Goal: Information Seeking & Learning: Check status

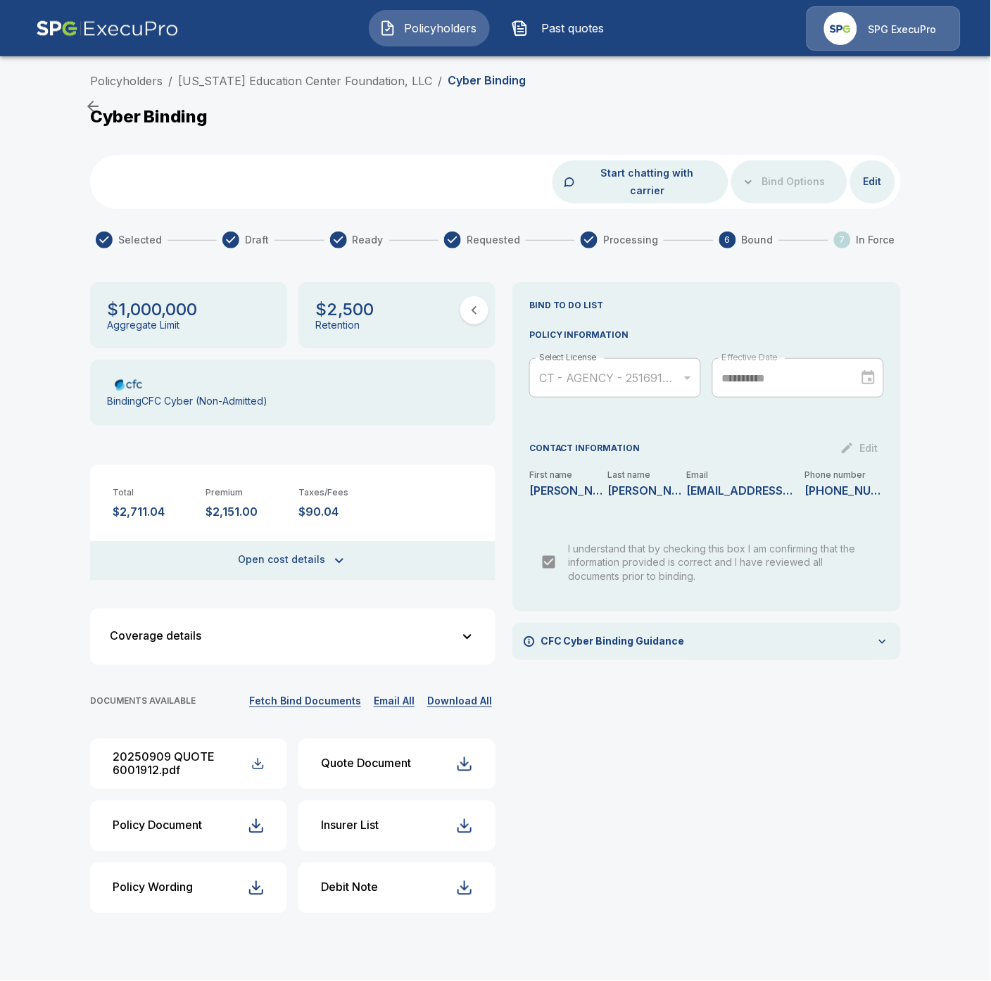
click at [431, 23] on span "Policyholders" at bounding box center [440, 28] width 77 height 17
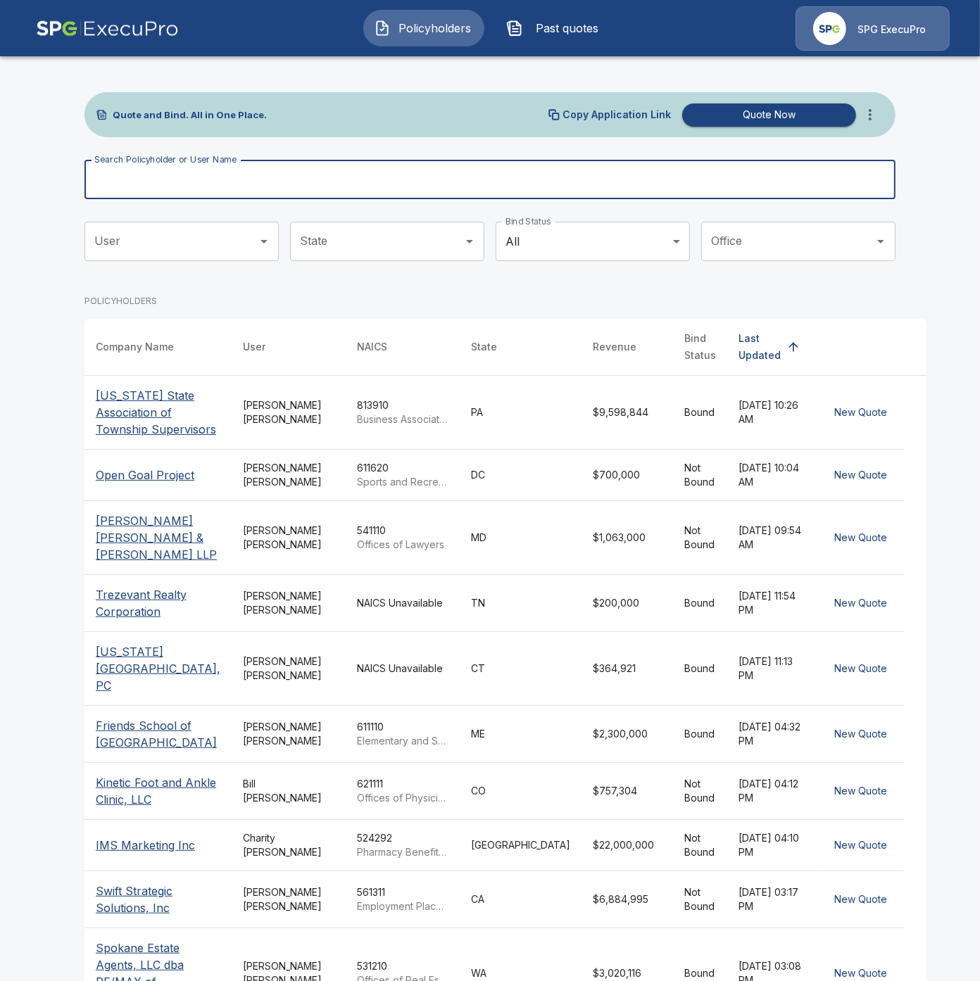
click at [348, 182] on input "Search Policyholder or User Name" at bounding box center [481, 179] width 795 height 39
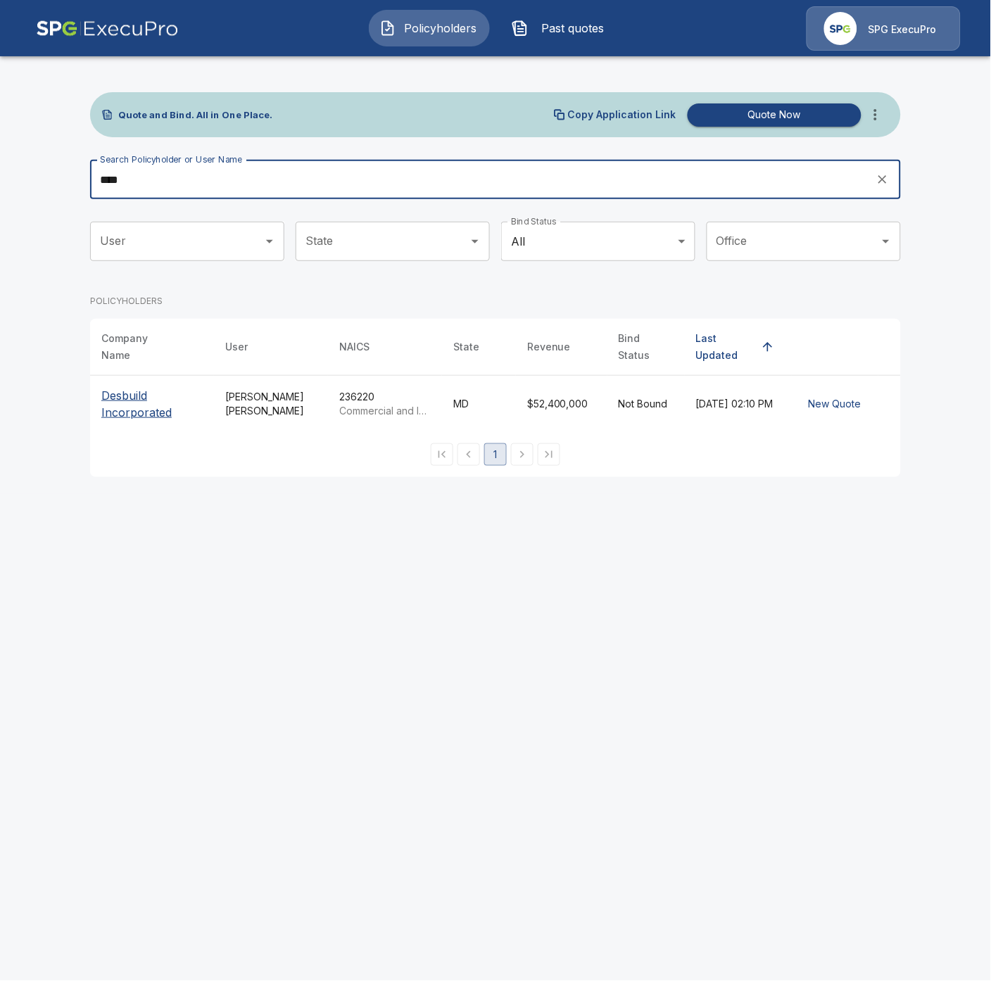
type input "****"
click at [128, 397] on p "Desbuild Incorporated" at bounding box center [151, 404] width 101 height 34
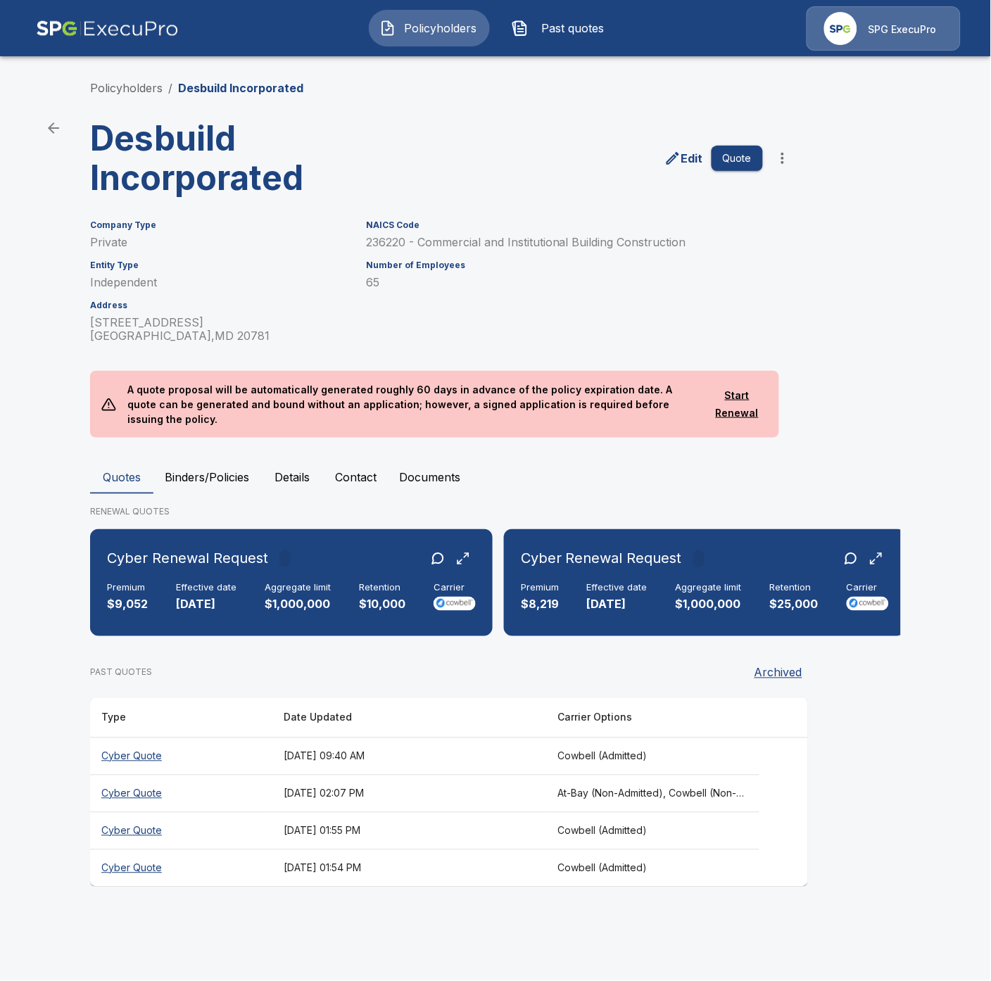
click at [187, 487] on div "Quotes Binders/Policies Details Contact Documents RENEWAL QUOTES Cyber Renewal …" at bounding box center [495, 673] width 811 height 427
click at [192, 474] on button "Binders/Policies" at bounding box center [206, 477] width 107 height 34
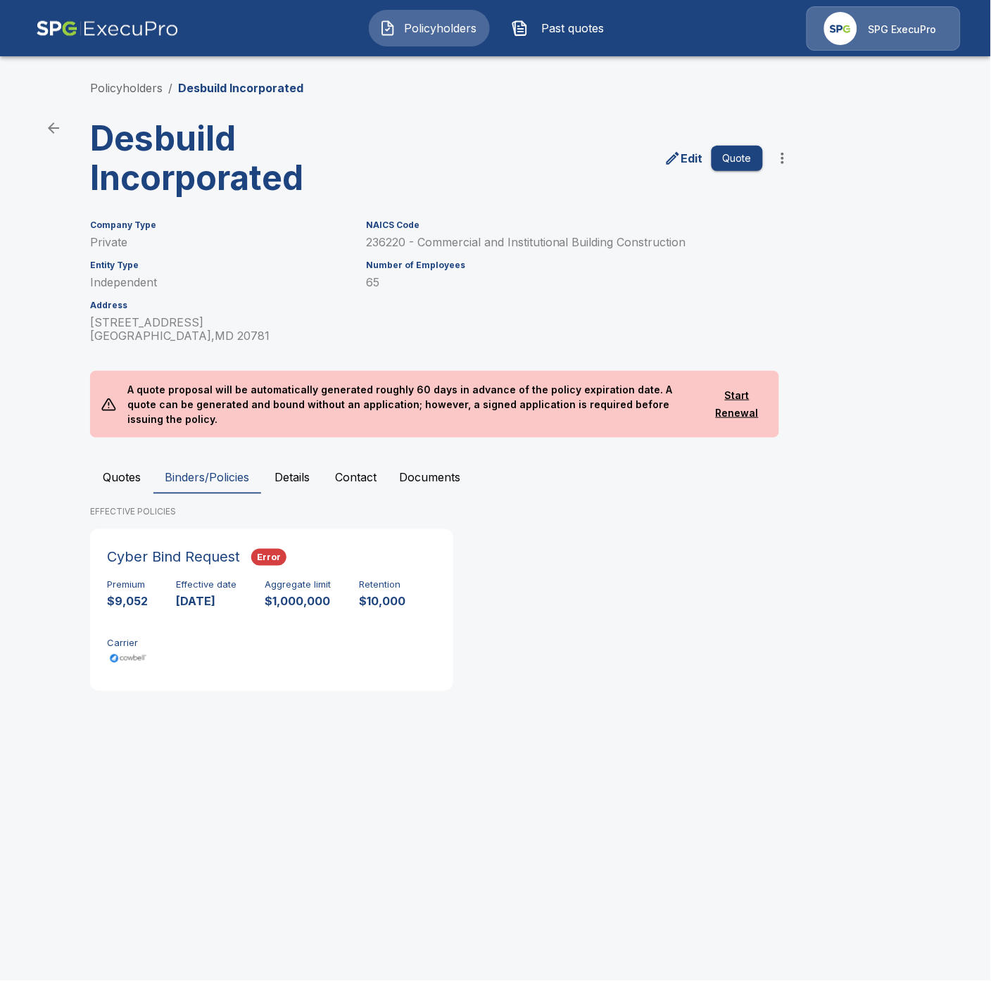
click at [409, 37] on button "Policyholders" at bounding box center [429, 28] width 121 height 37
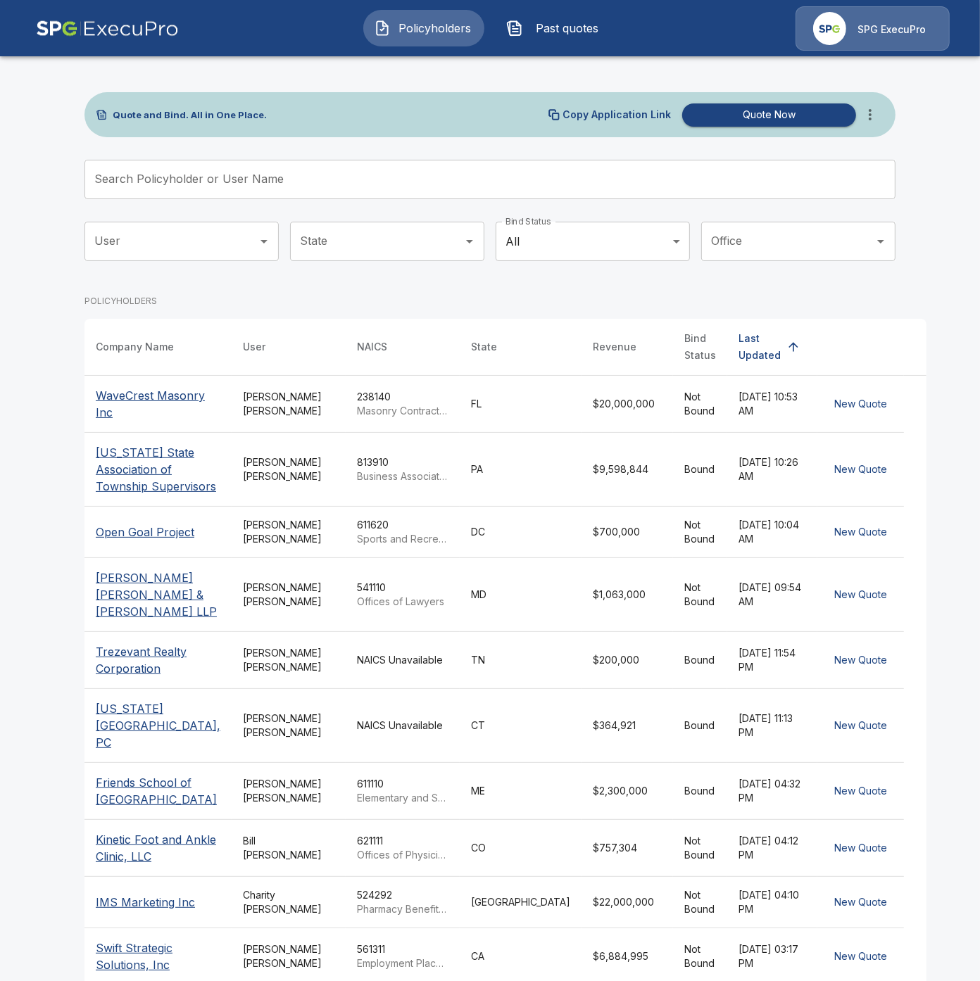
click at [349, 183] on input "Search Policyholder or User Name" at bounding box center [481, 179] width 795 height 39
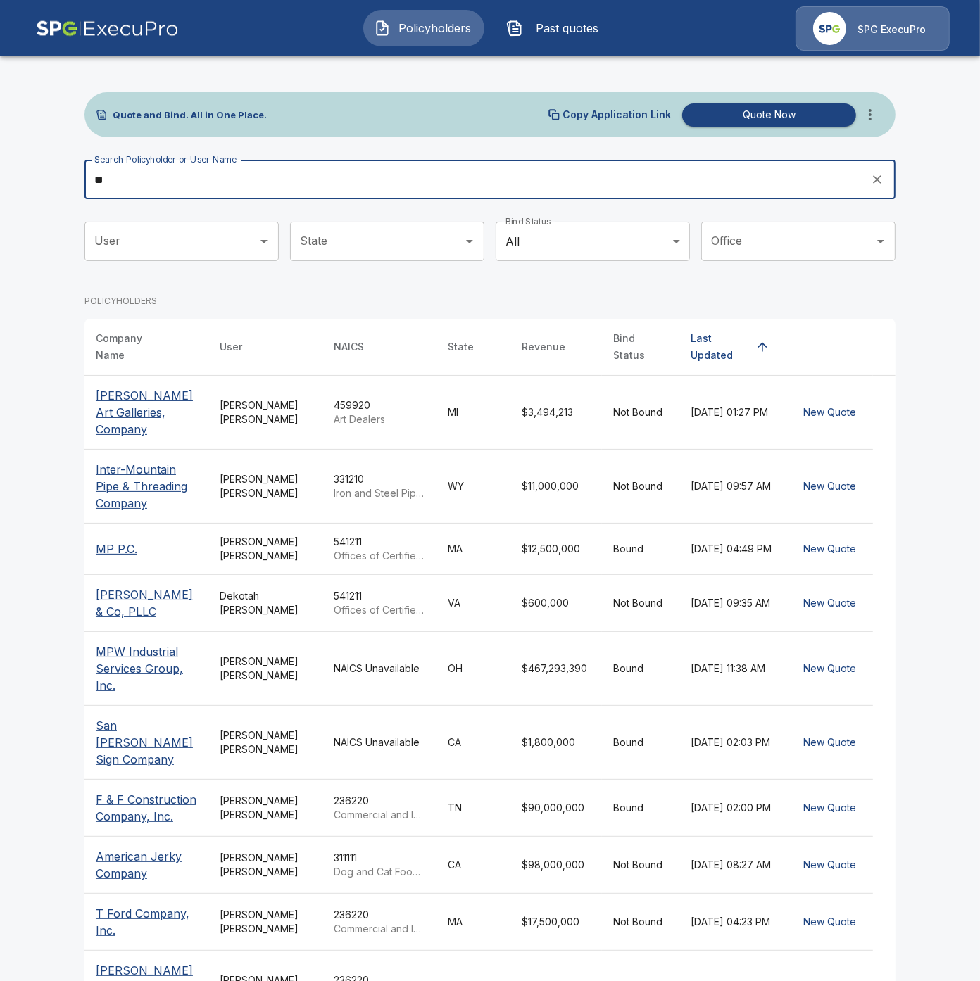
type input "**"
click at [115, 541] on p "MP P.C." at bounding box center [117, 549] width 42 height 17
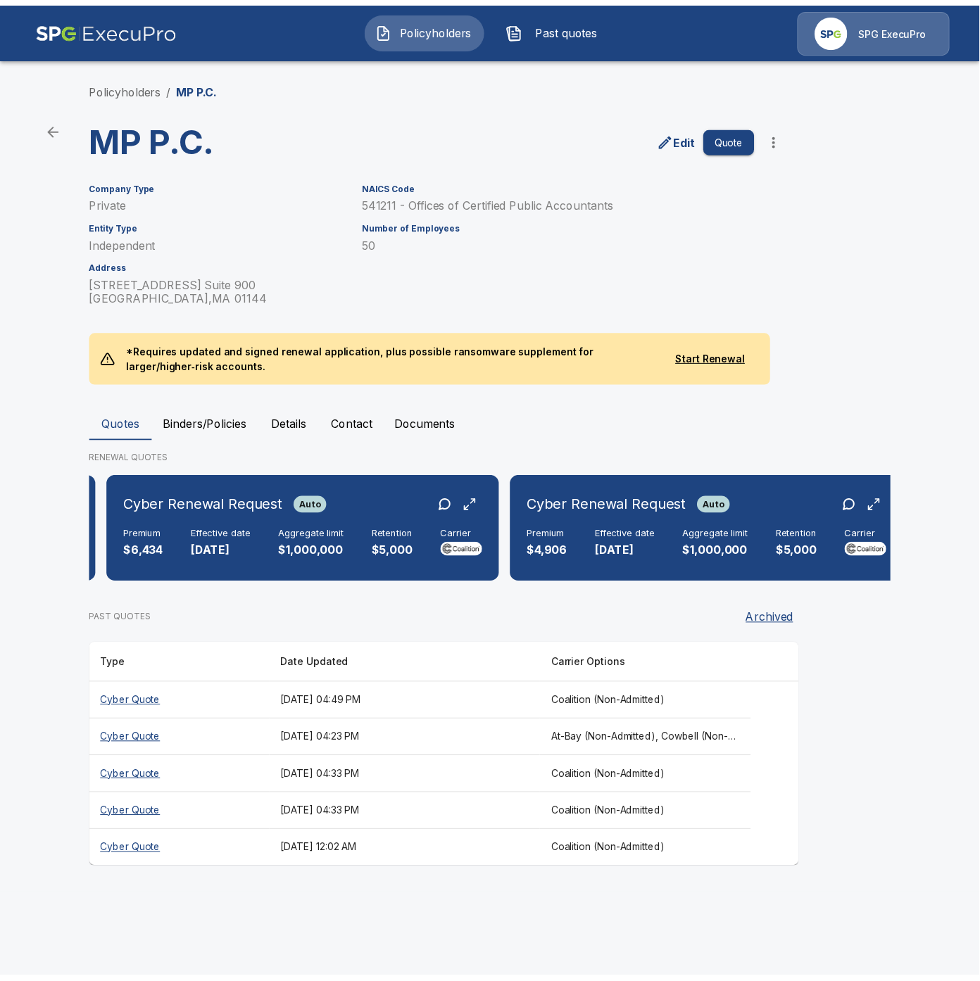
scroll to position [0, 396]
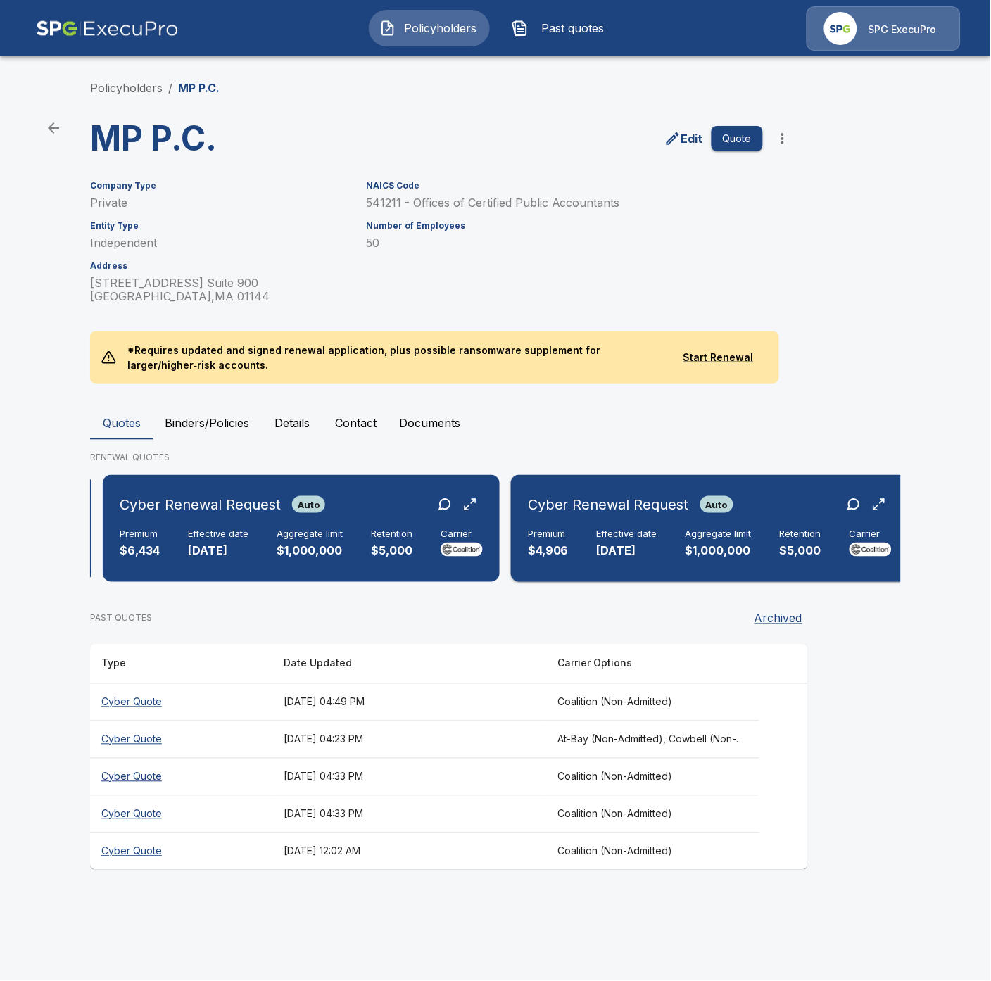
click at [693, 545] on p "$1,000,000" at bounding box center [719, 551] width 66 height 16
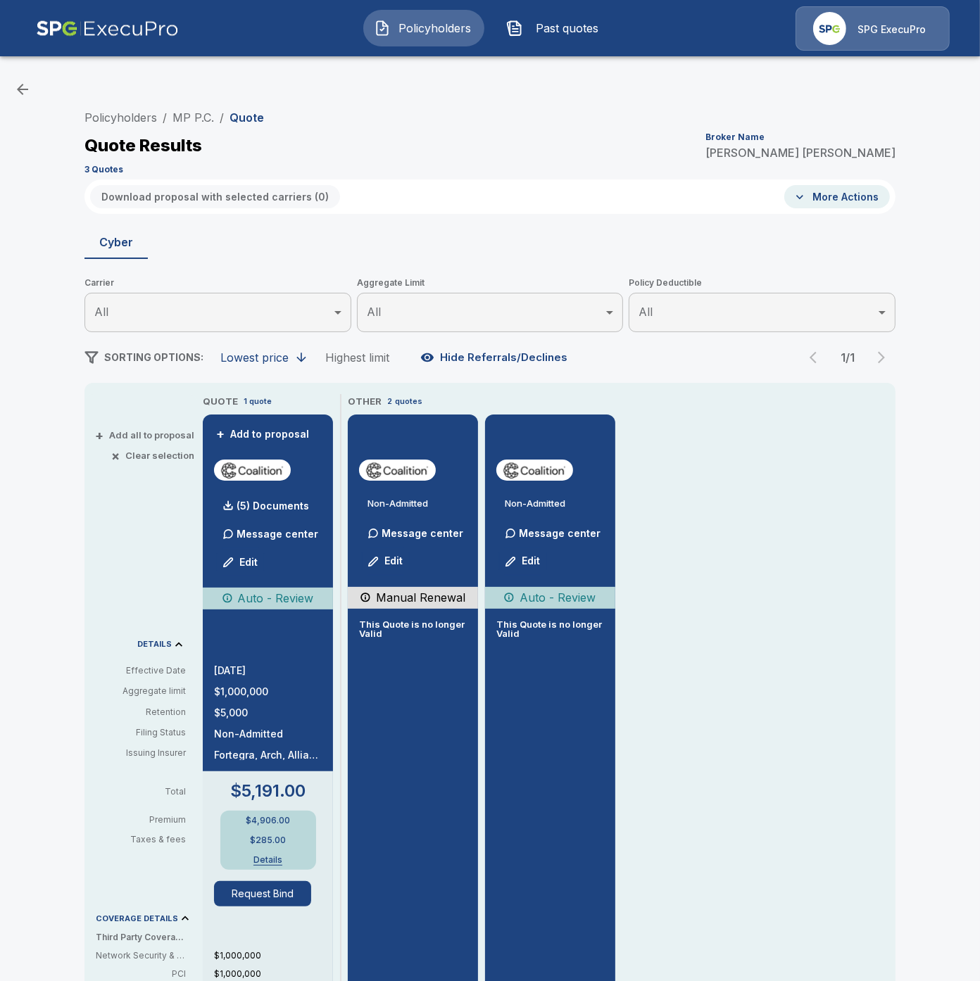
scroll to position [78, 0]
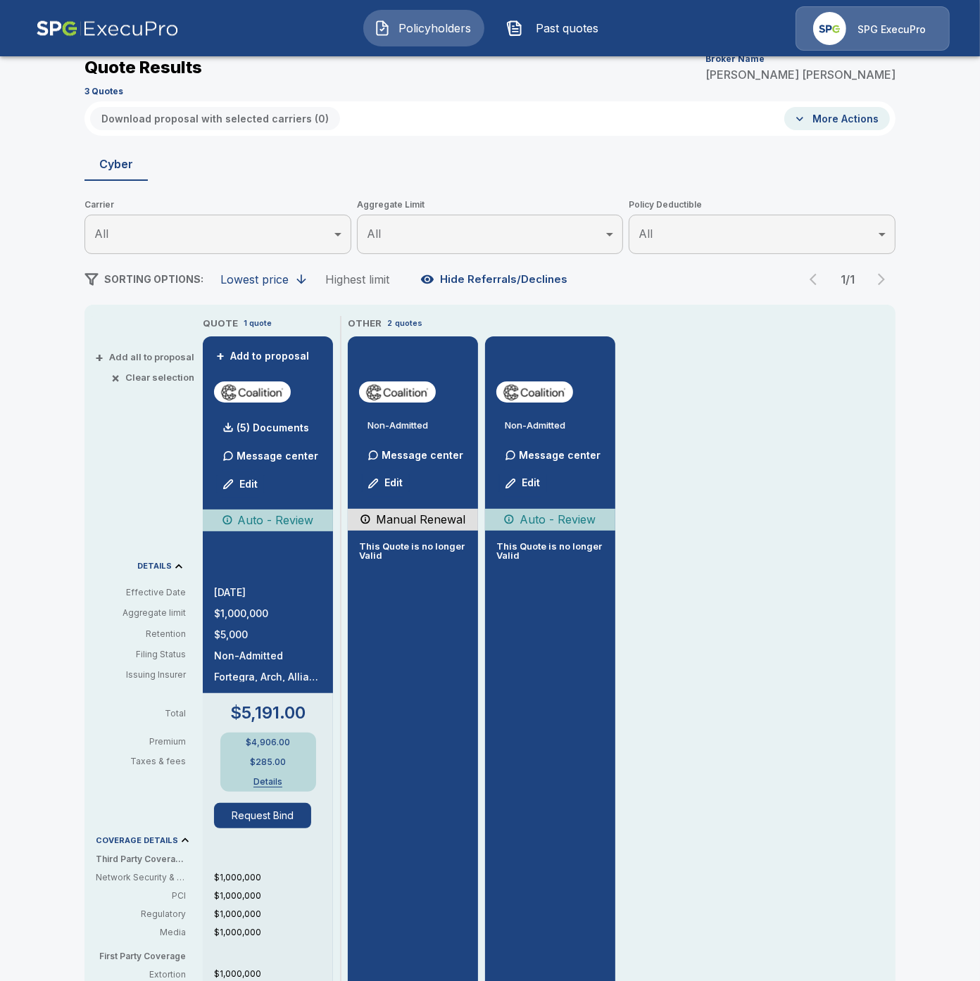
click at [275, 782] on button "Details" at bounding box center [268, 782] width 56 height 8
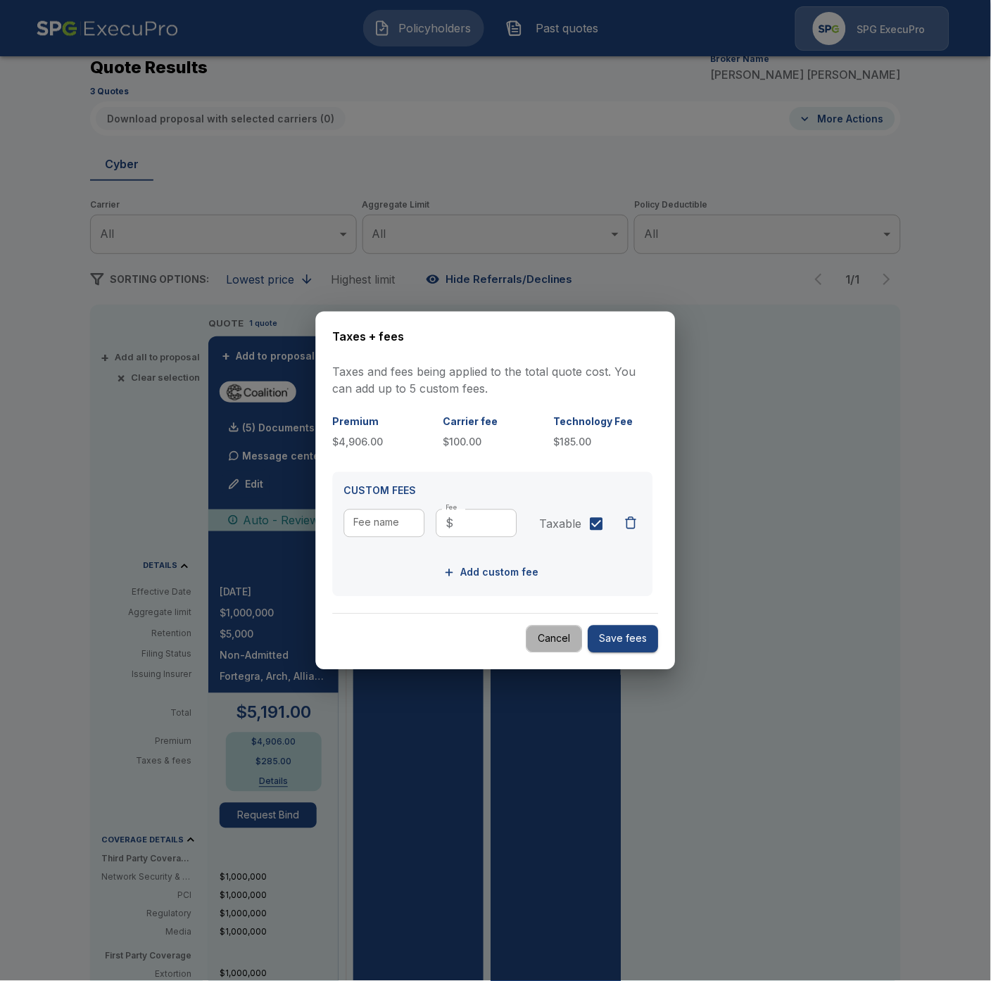
click at [548, 643] on button "Cancel" at bounding box center [554, 639] width 56 height 27
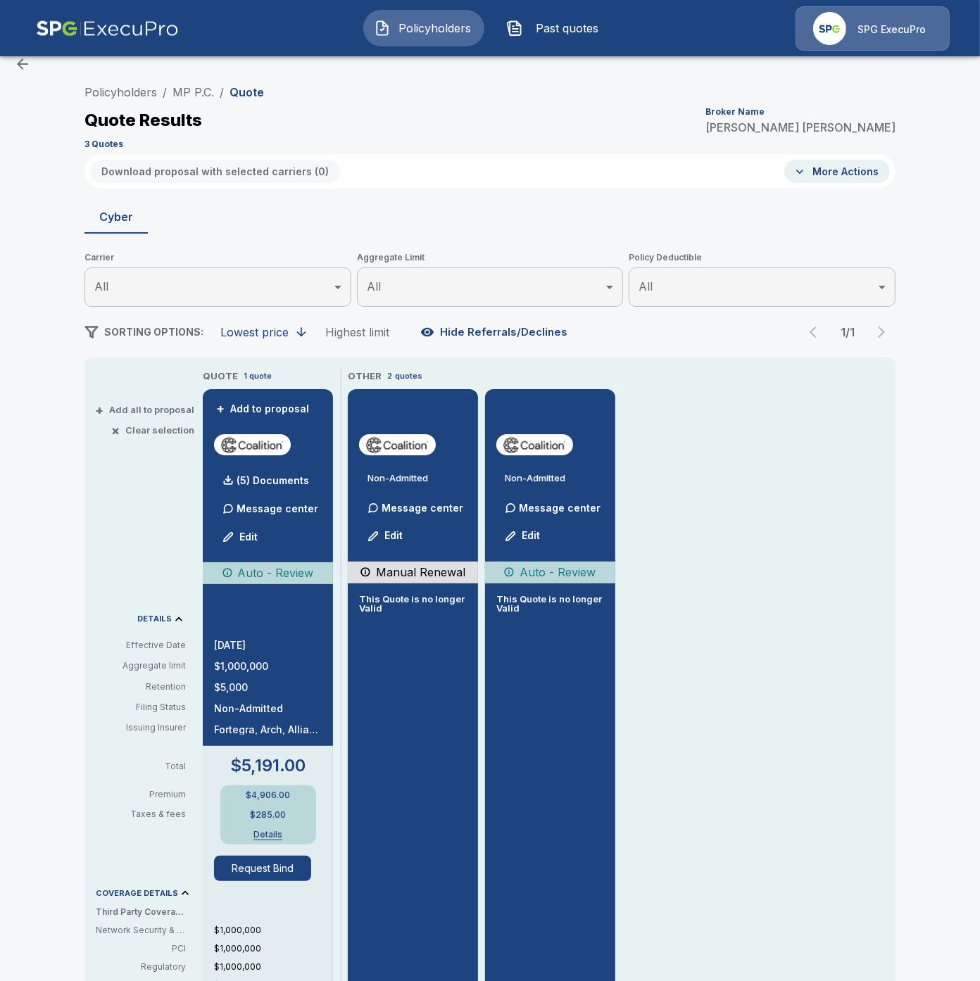
scroll to position [0, 0]
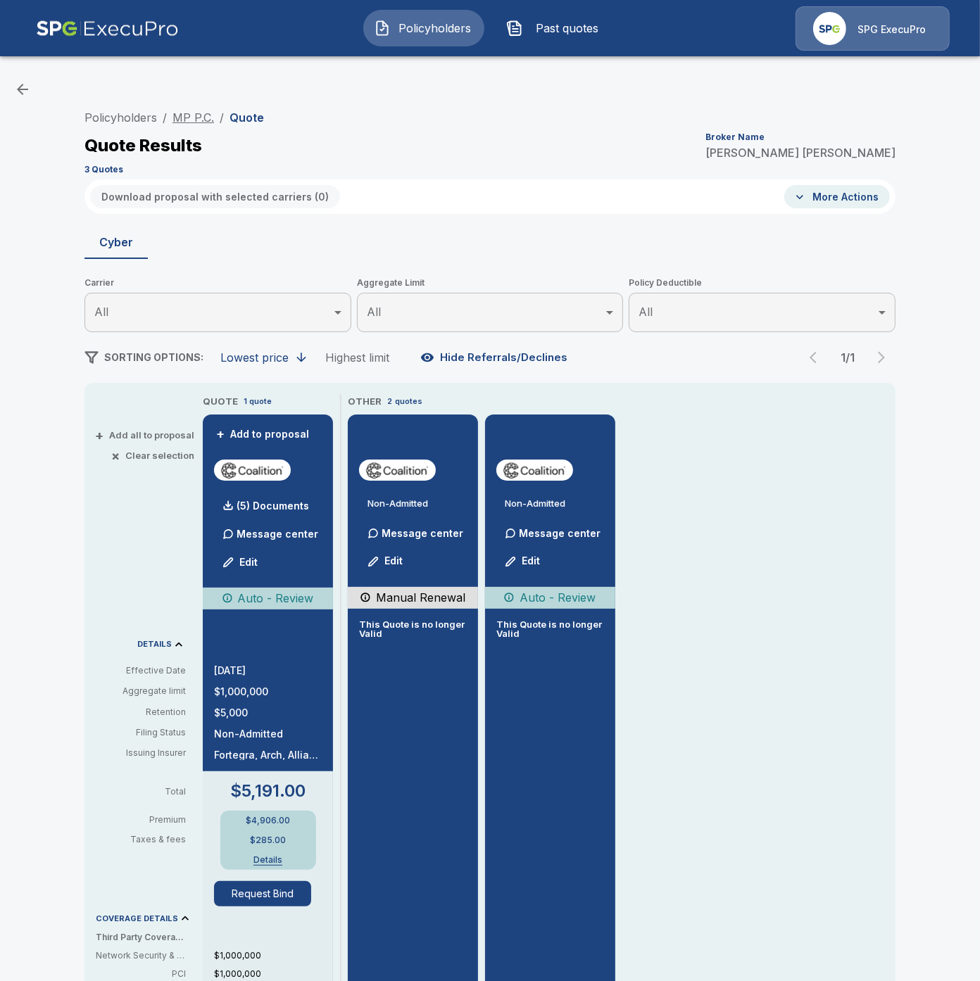
click at [197, 113] on link "MP P.C." at bounding box center [193, 118] width 42 height 14
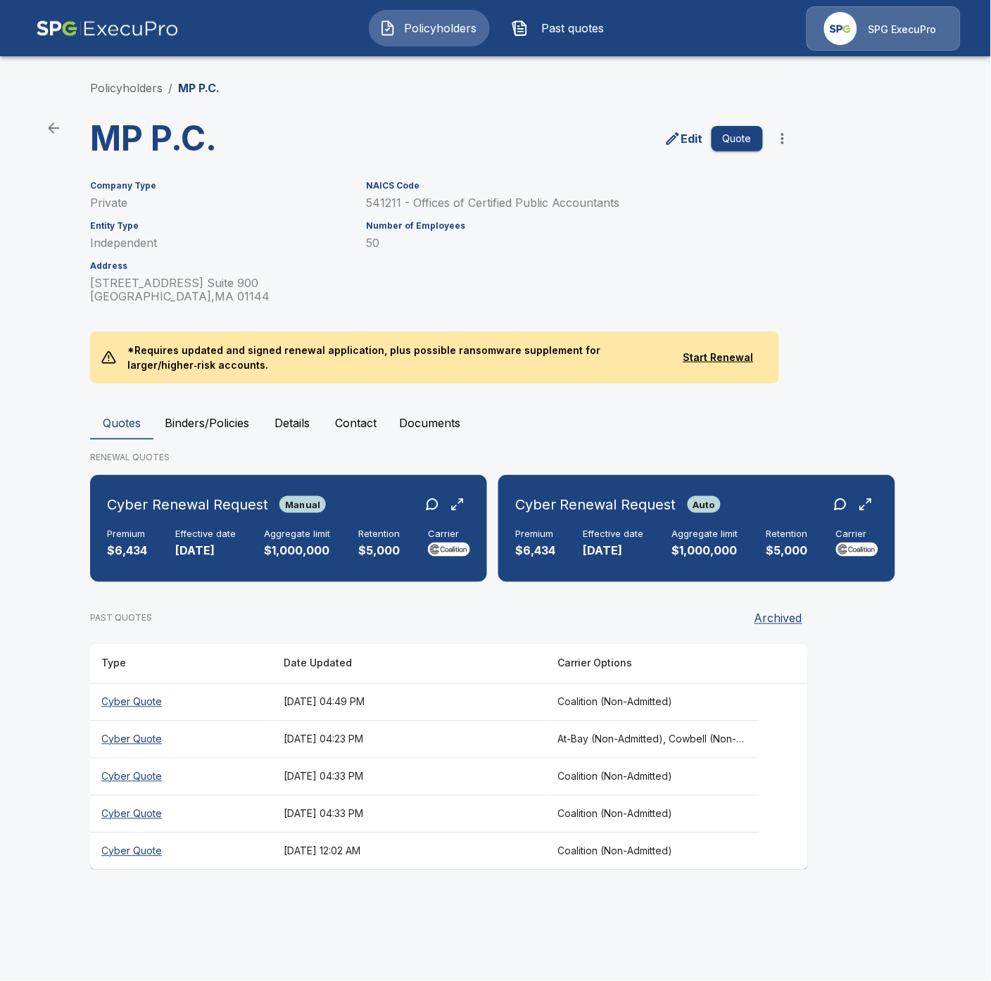
click at [420, 32] on span "Policyholders" at bounding box center [440, 28] width 77 height 17
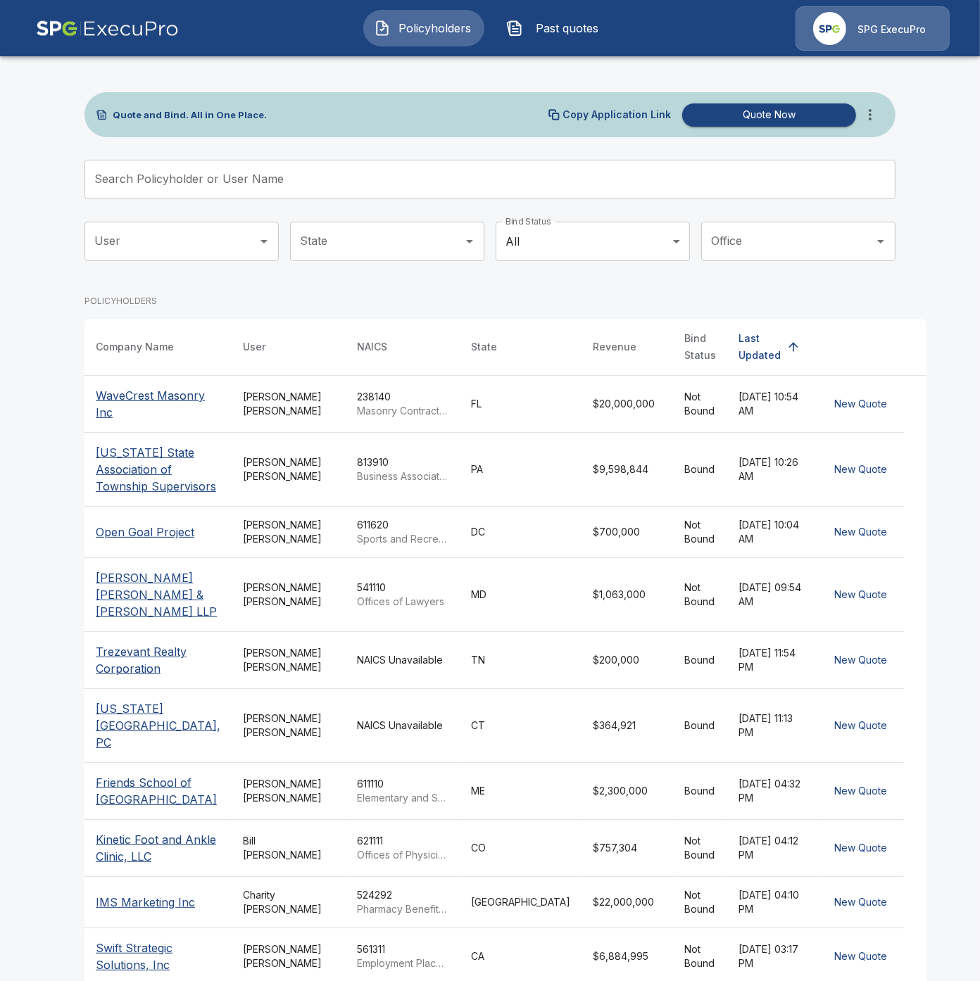
click at [434, 240] on input "State" at bounding box center [376, 241] width 160 height 27
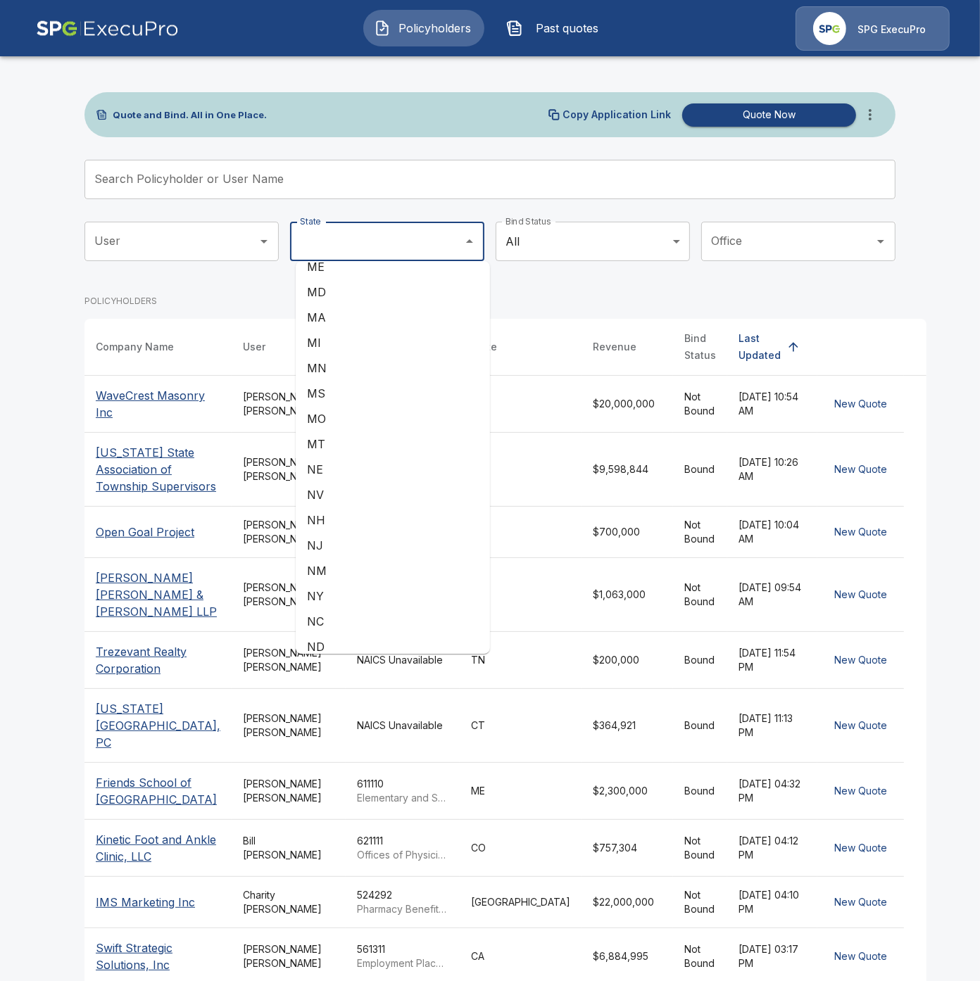
scroll to position [469, 0]
click at [331, 339] on li "MA" at bounding box center [393, 342] width 194 height 25
type input "**"
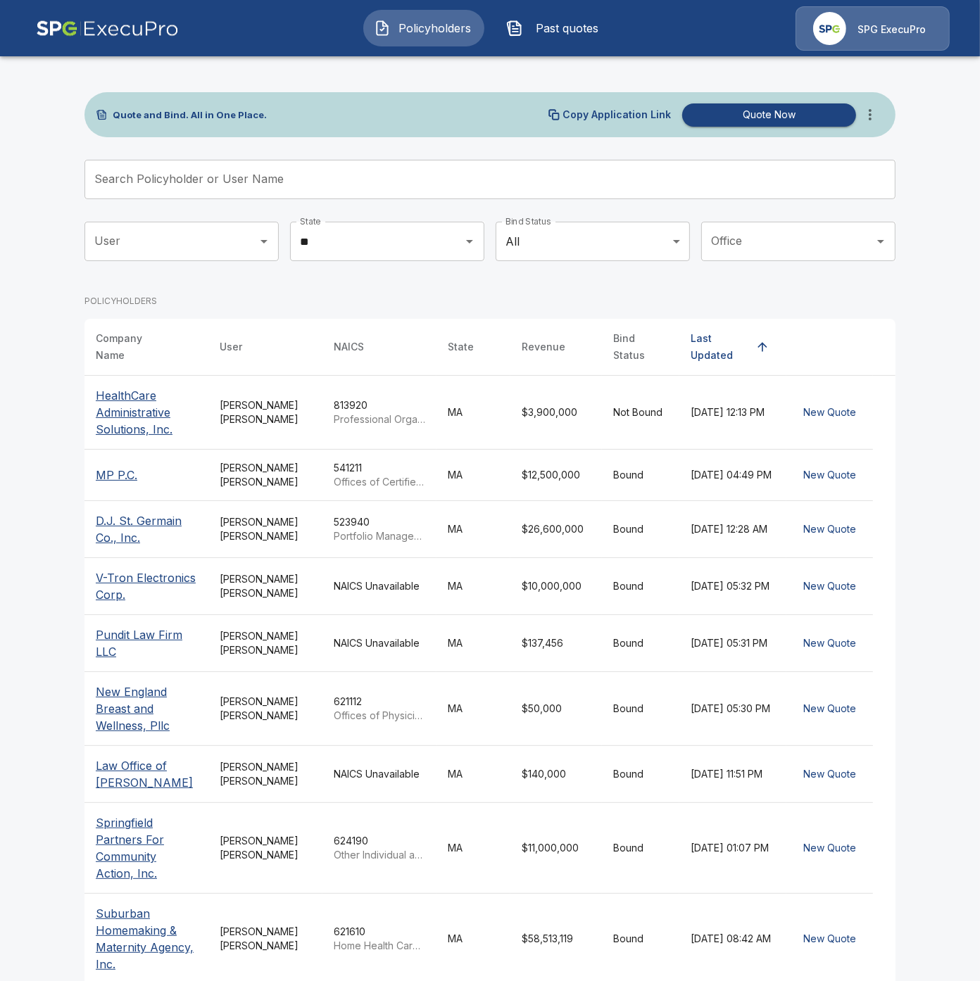
click at [143, 413] on p "HealthCare Administrative Solutions, Inc." at bounding box center [146, 412] width 101 height 51
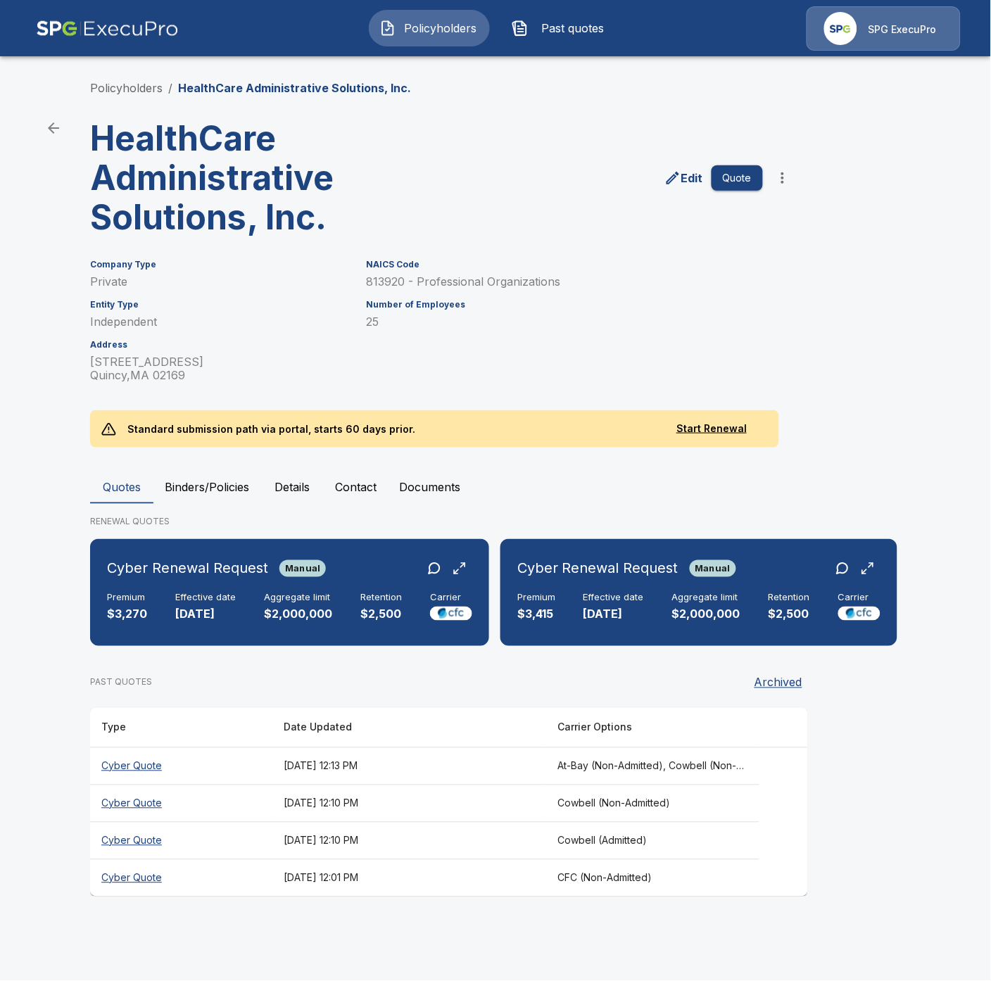
click at [118, 768] on th "Cyber Quote" at bounding box center [181, 765] width 182 height 37
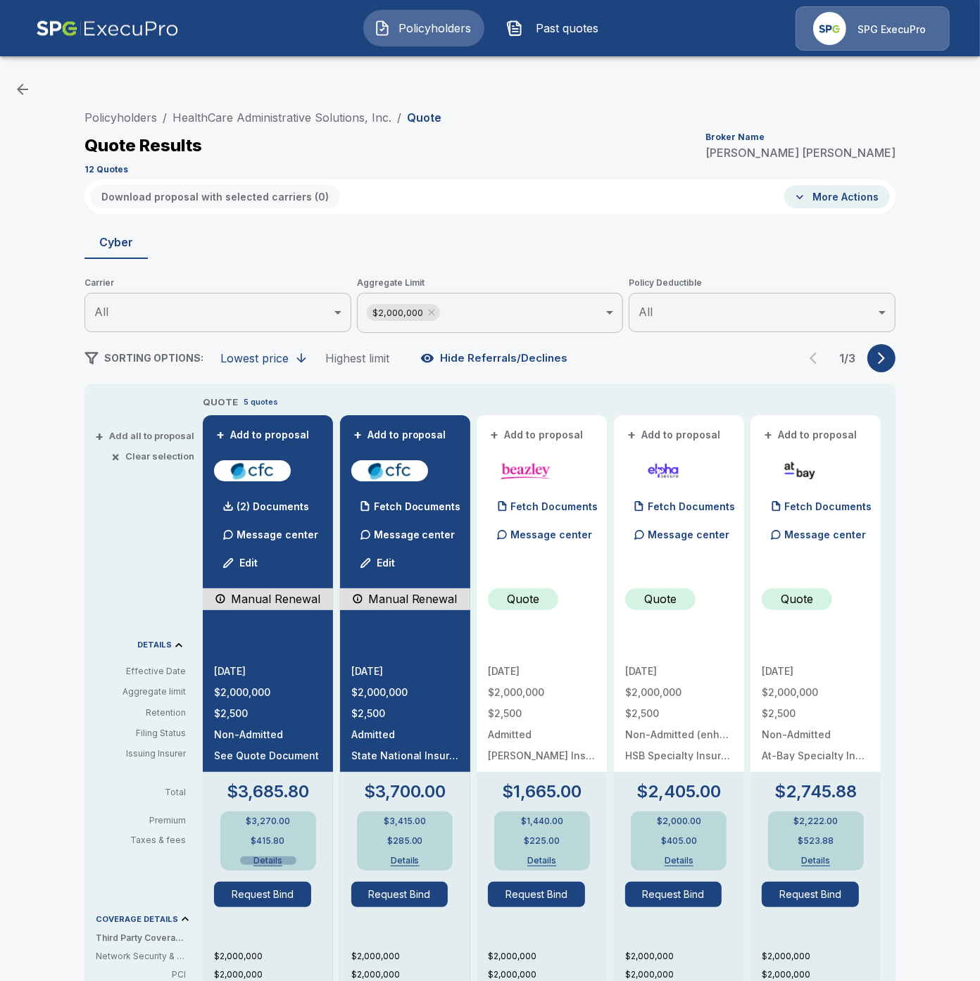
click at [272, 861] on button "Details" at bounding box center [268, 861] width 56 height 8
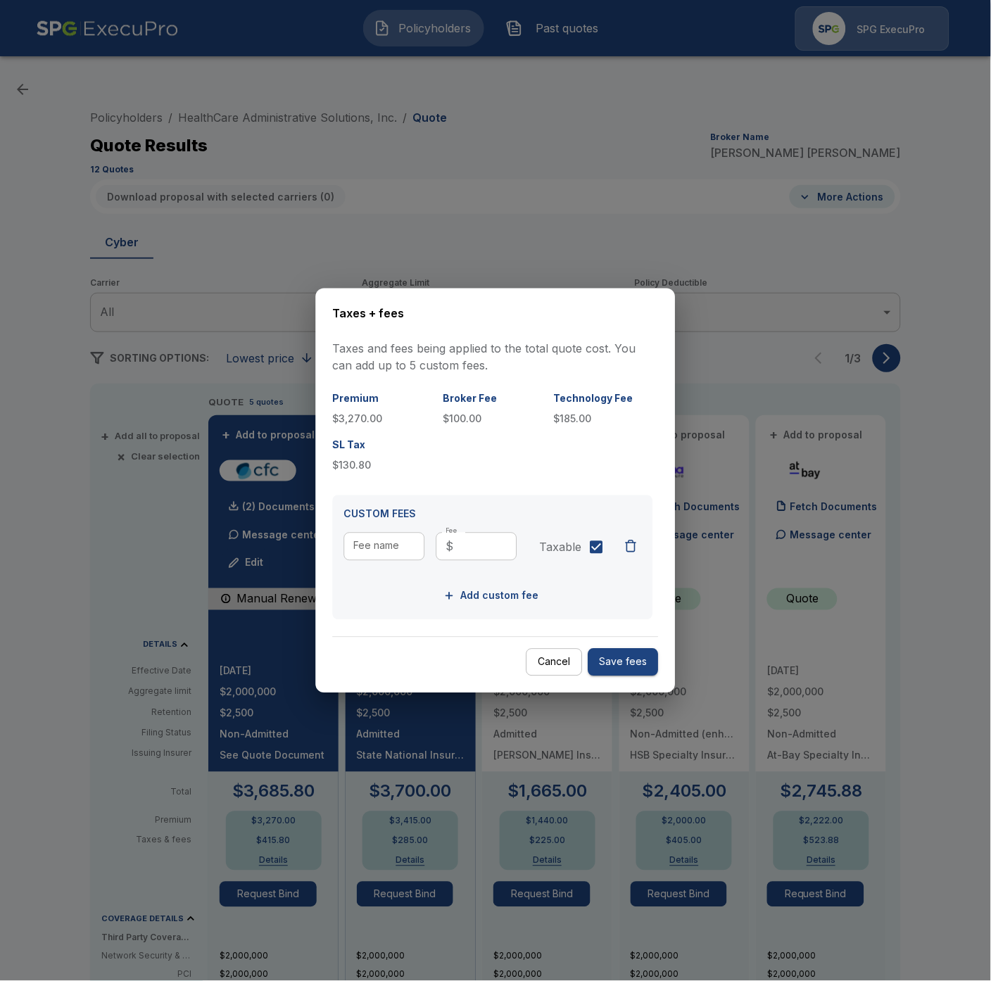
click at [341, 808] on div at bounding box center [495, 490] width 991 height 981
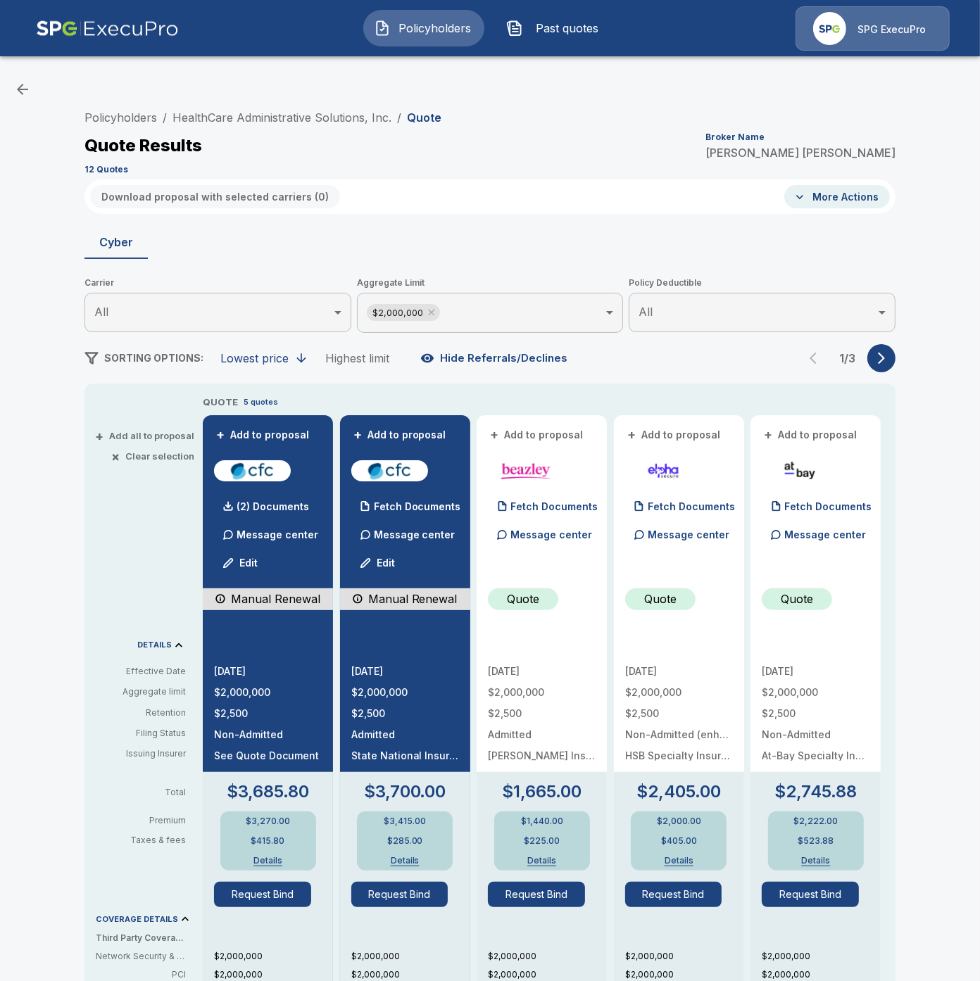
click at [417, 861] on button "Details" at bounding box center [405, 861] width 56 height 8
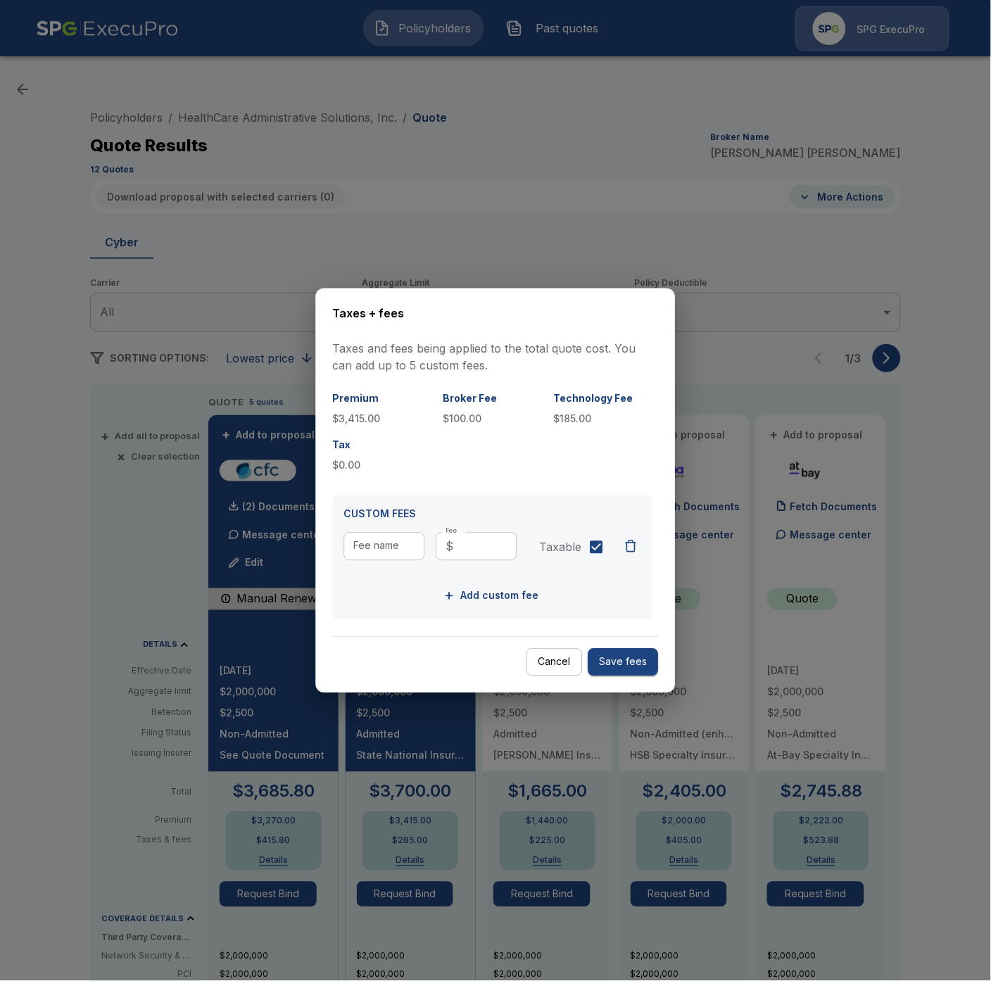
click at [391, 800] on div at bounding box center [495, 490] width 991 height 981
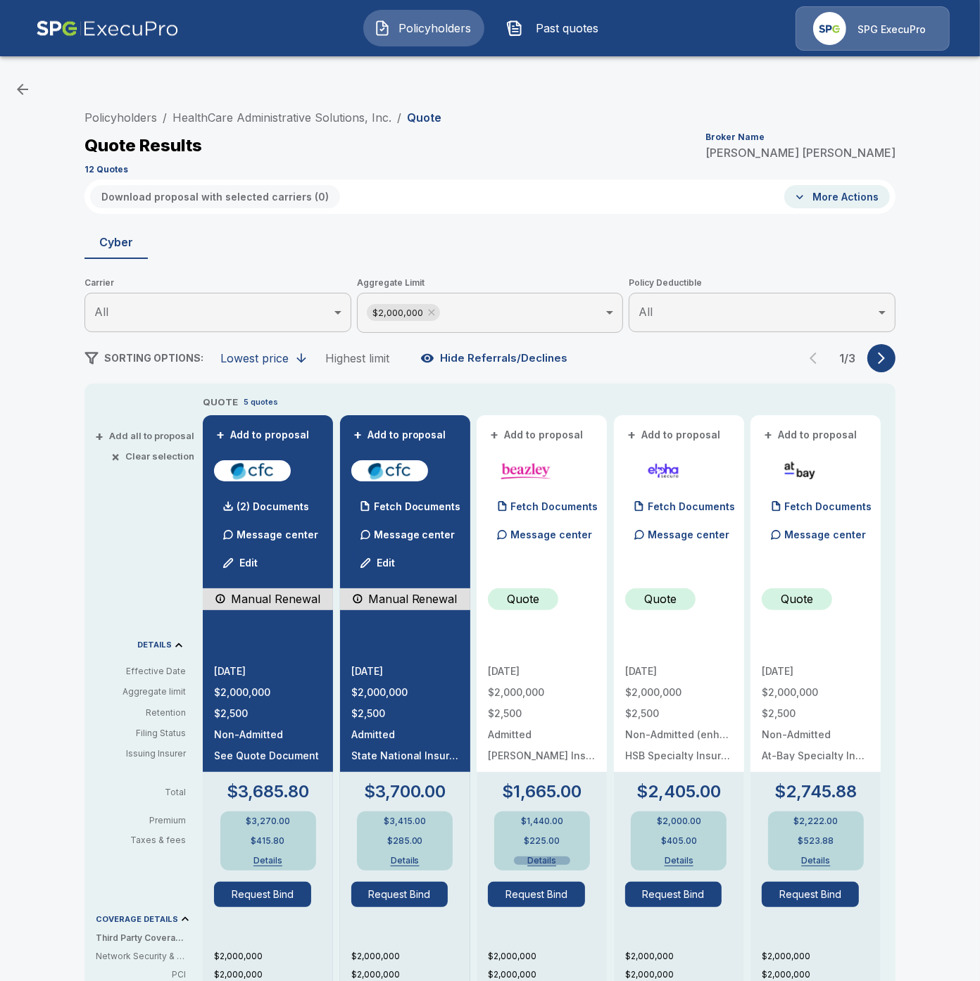
click at [553, 860] on button "Details" at bounding box center [542, 861] width 56 height 8
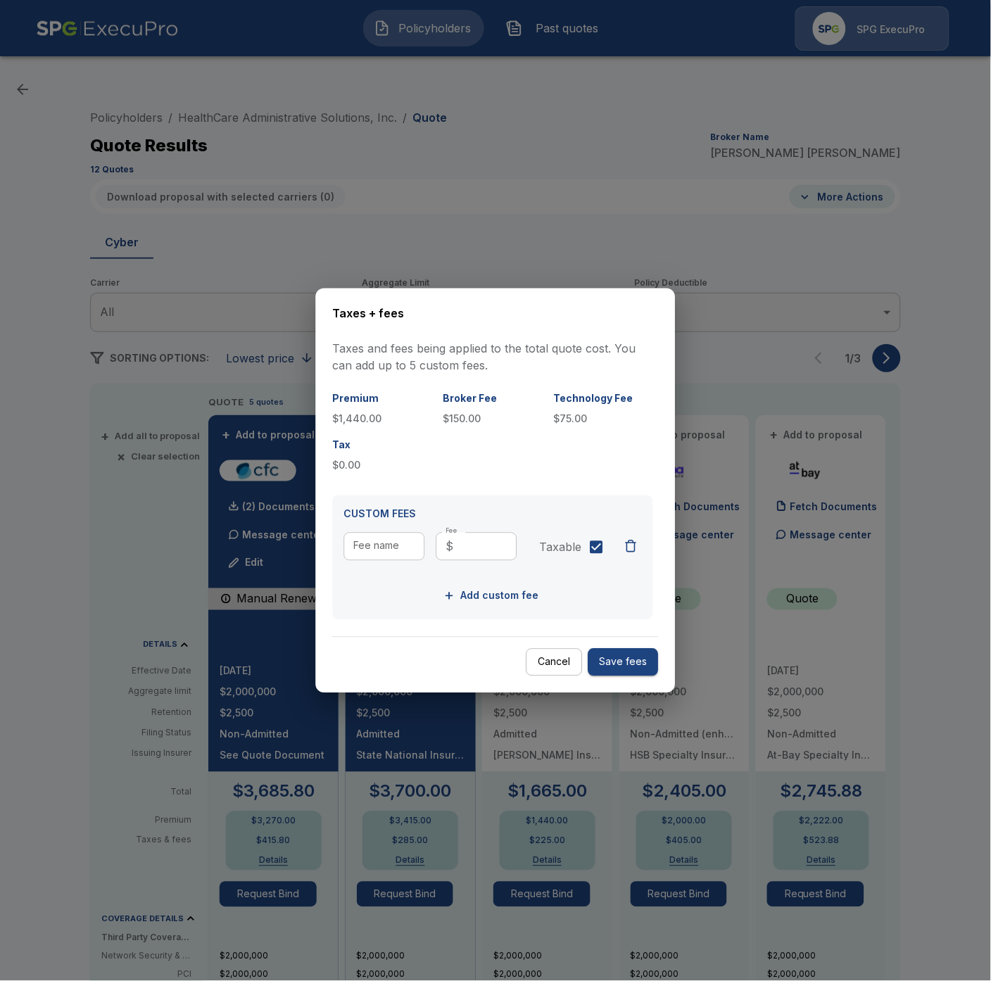
click at [481, 816] on div at bounding box center [495, 490] width 991 height 981
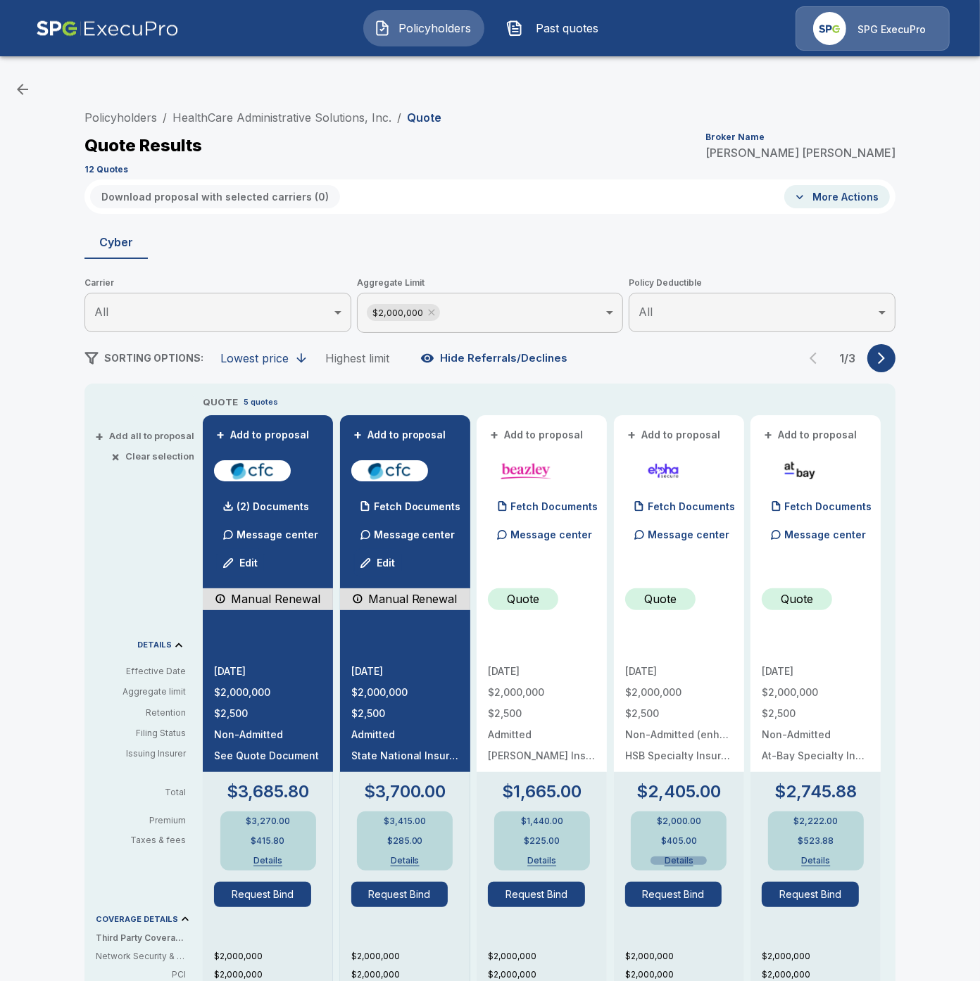
click at [684, 859] on button "Details" at bounding box center [678, 861] width 56 height 8
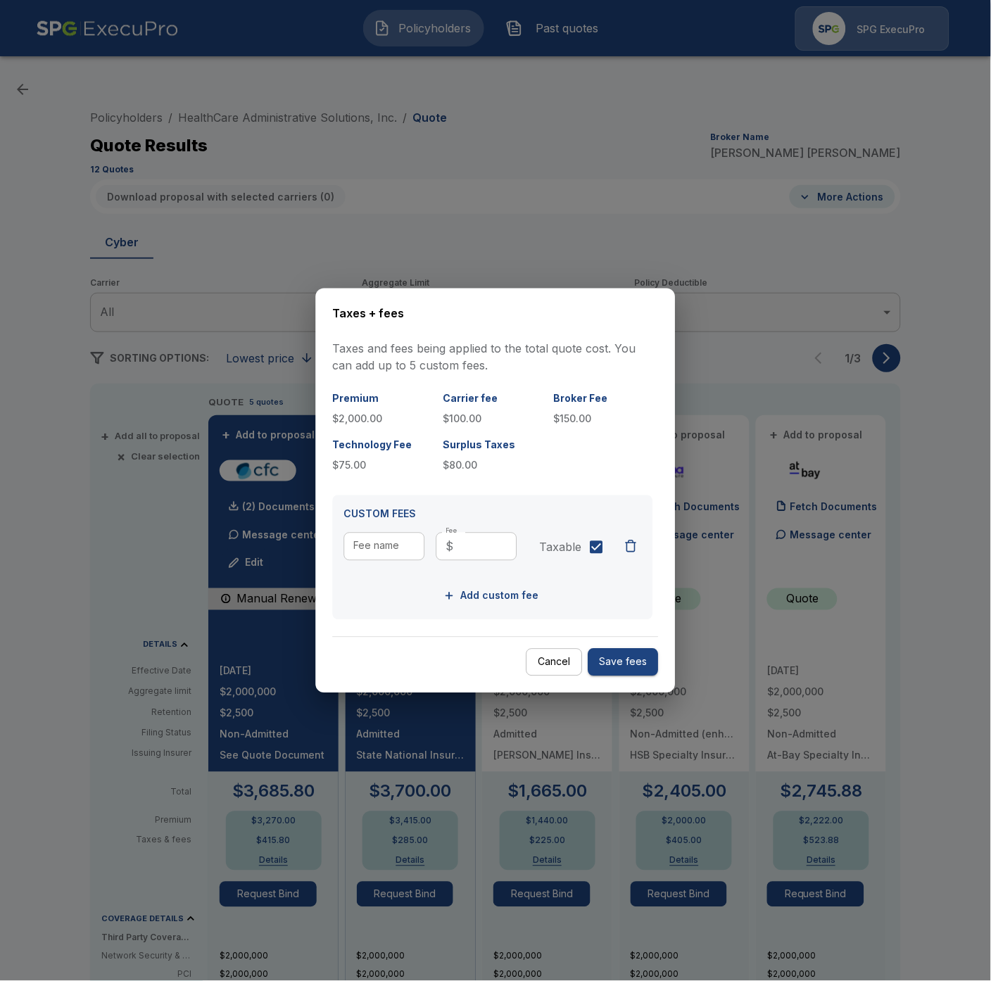
drag, startPoint x: 538, startPoint y: 826, endPoint x: 646, endPoint y: 787, distance: 114.4
click at [542, 826] on div at bounding box center [495, 490] width 991 height 981
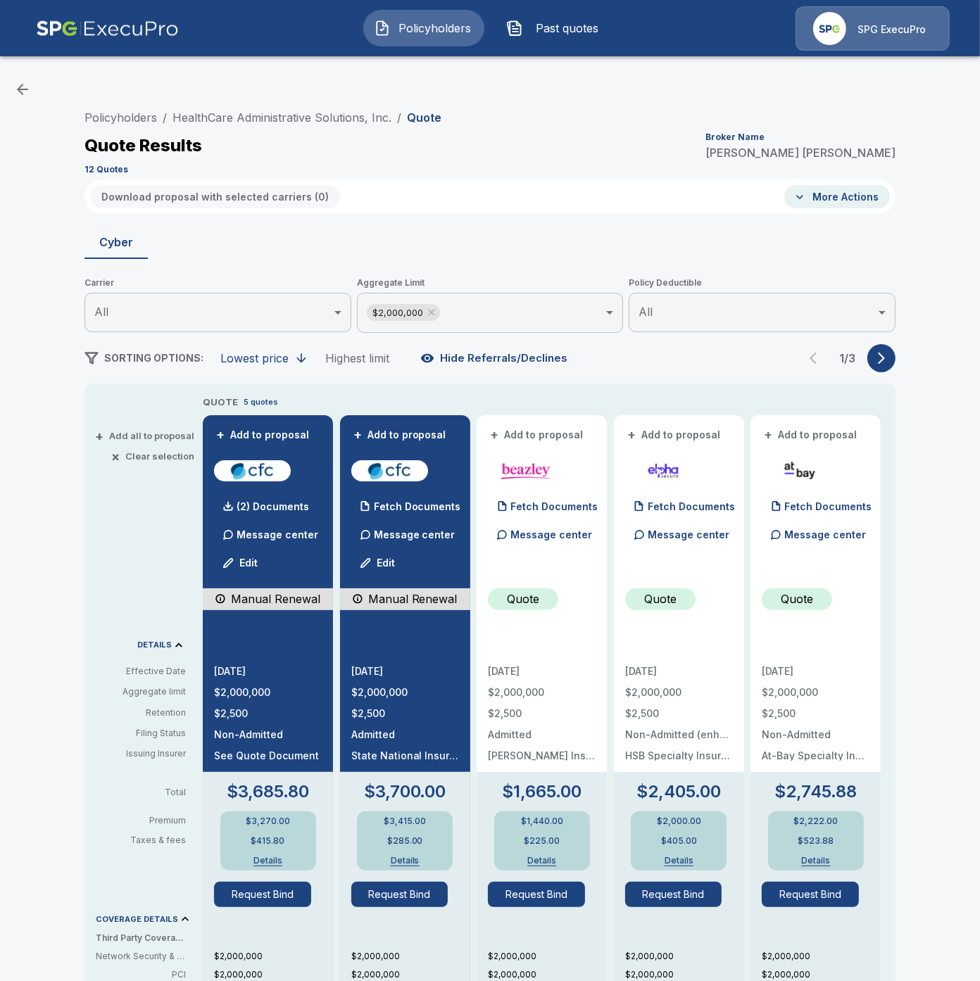
click at [885, 353] on icon "button" at bounding box center [881, 359] width 7 height 12
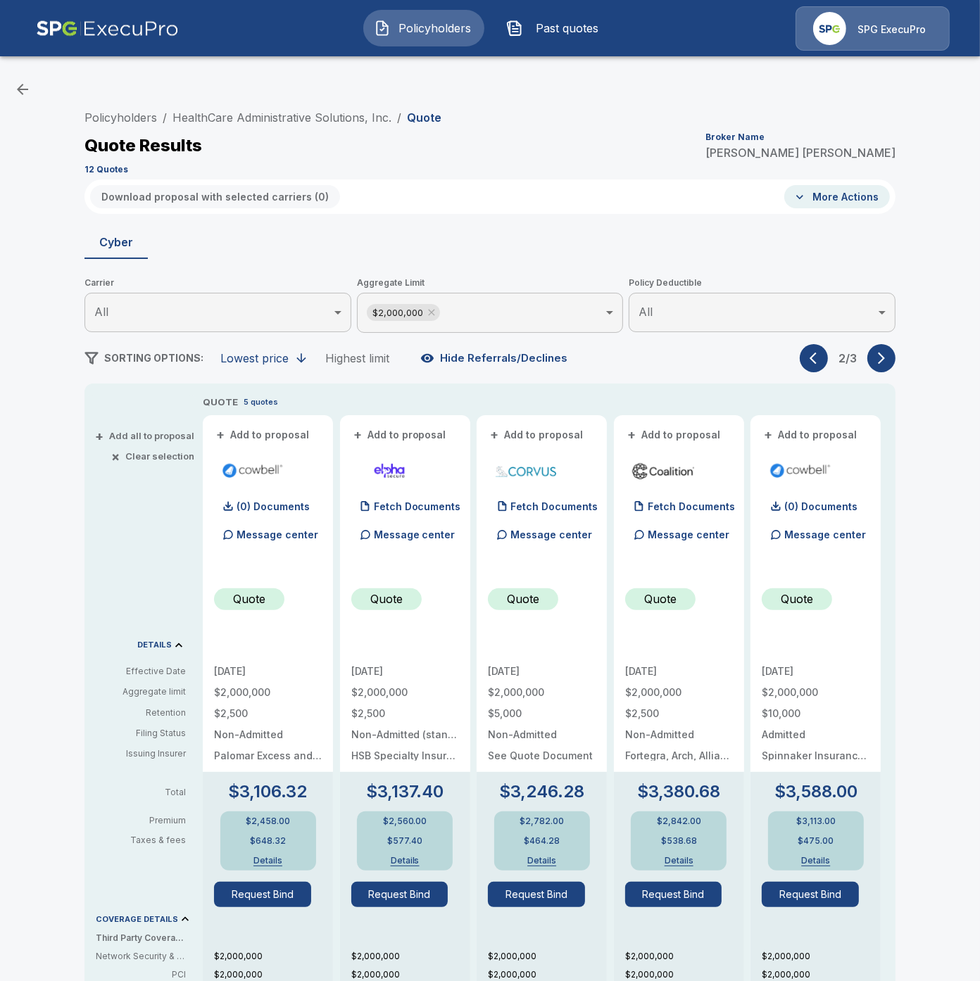
click at [692, 857] on button "Details" at bounding box center [678, 861] width 56 height 8
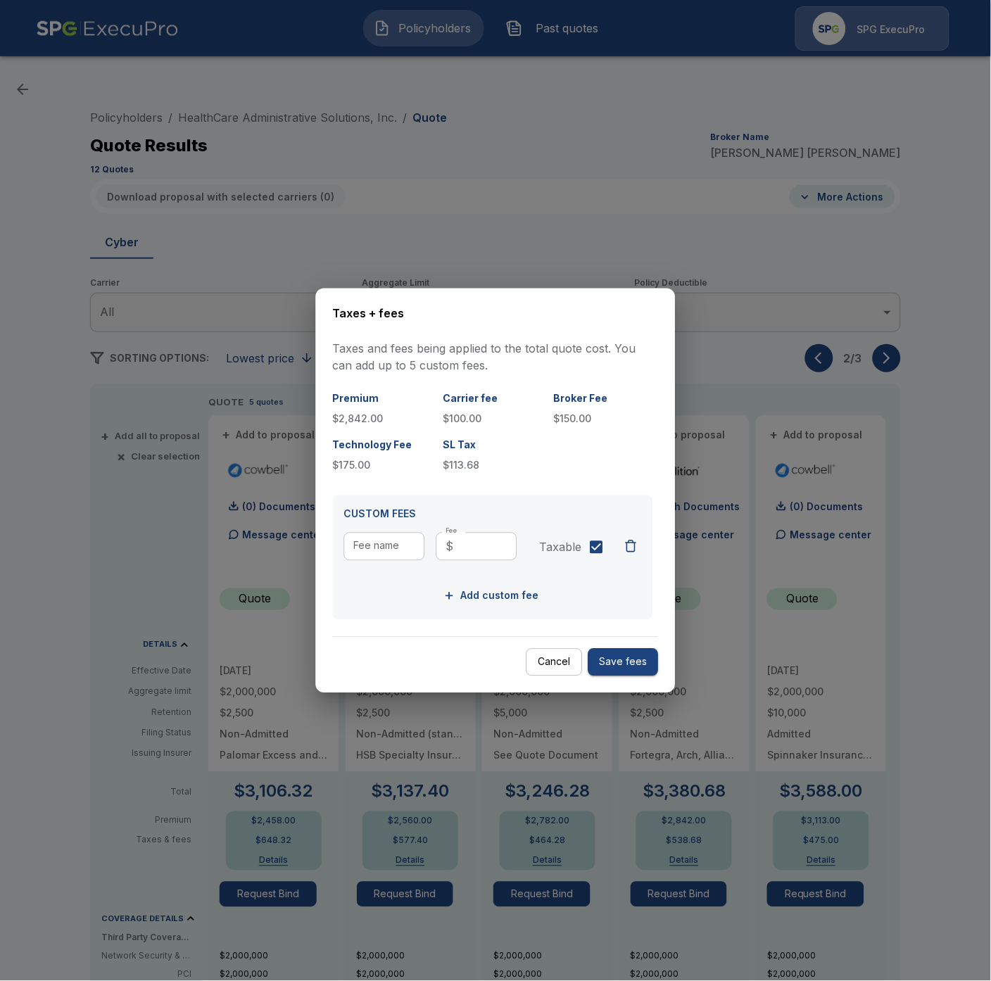
click at [570, 845] on div at bounding box center [495, 490] width 991 height 981
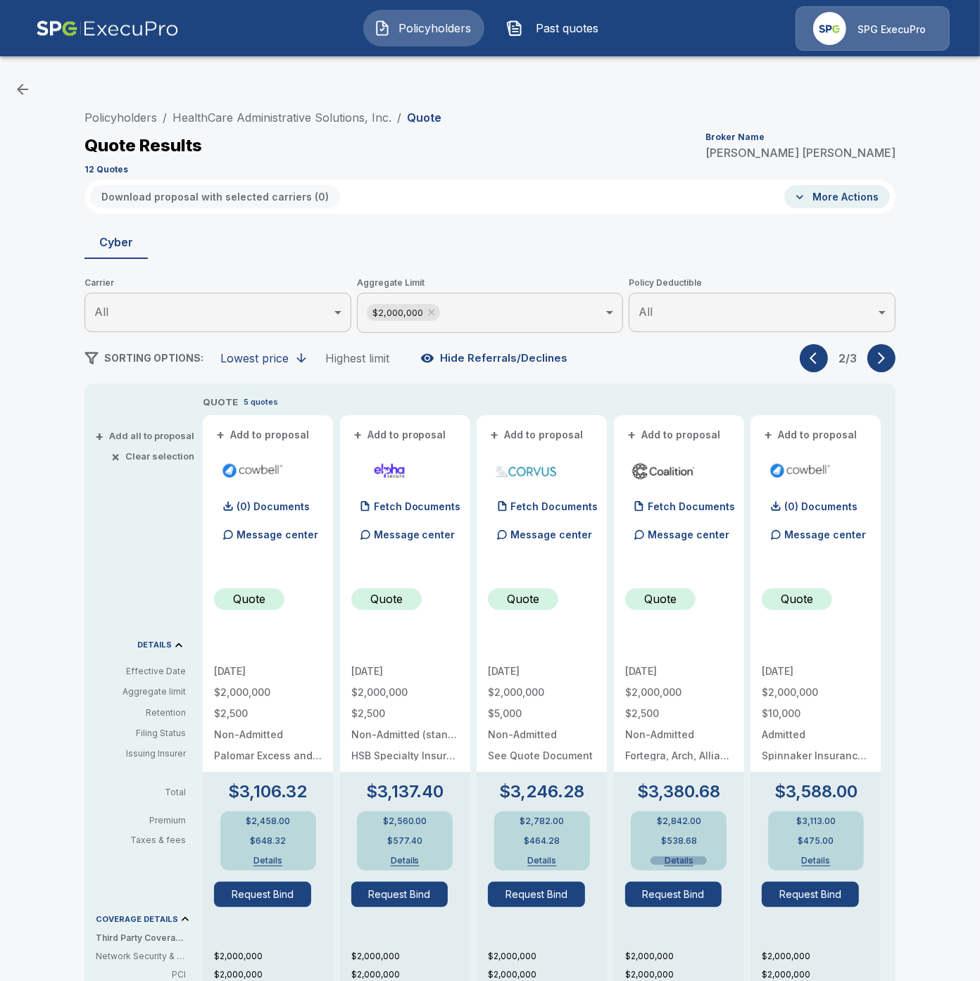
click at [690, 859] on button "Details" at bounding box center [678, 861] width 56 height 8
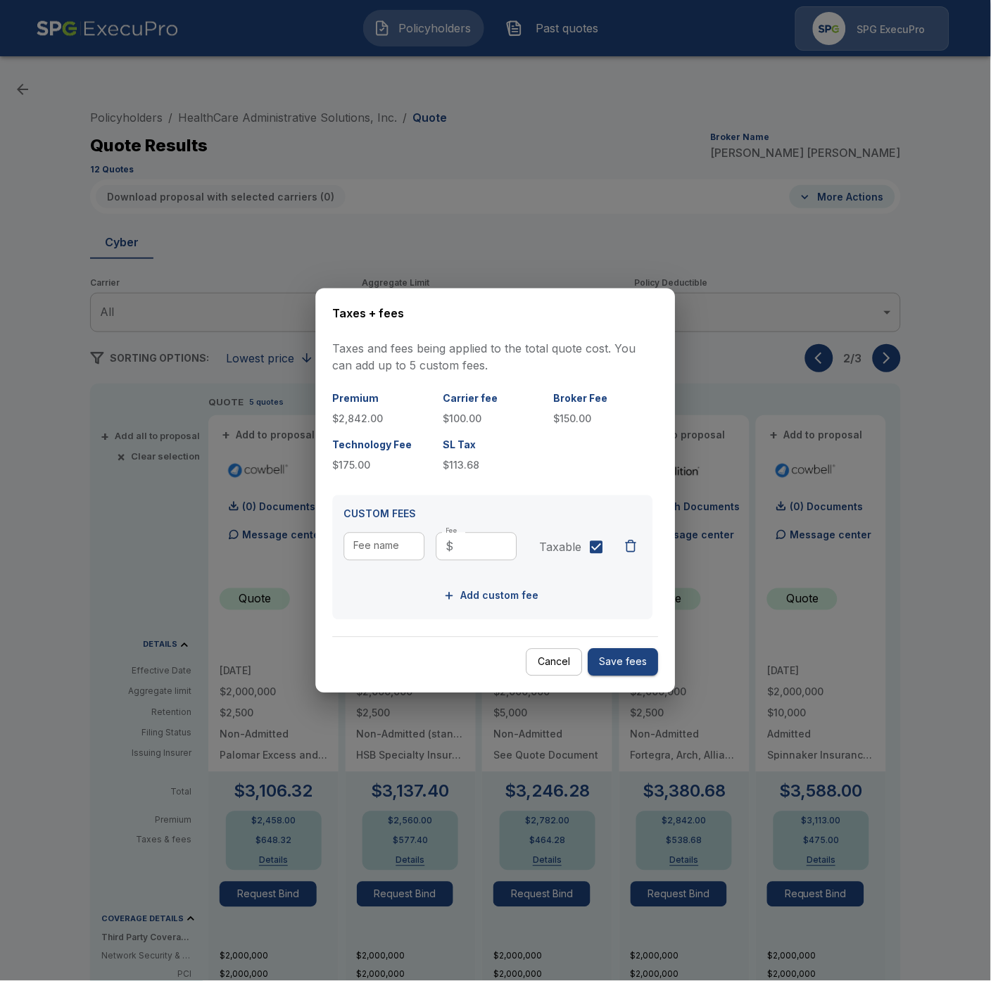
click at [581, 845] on div at bounding box center [495, 490] width 991 height 981
